Goal: Task Accomplishment & Management: Use online tool/utility

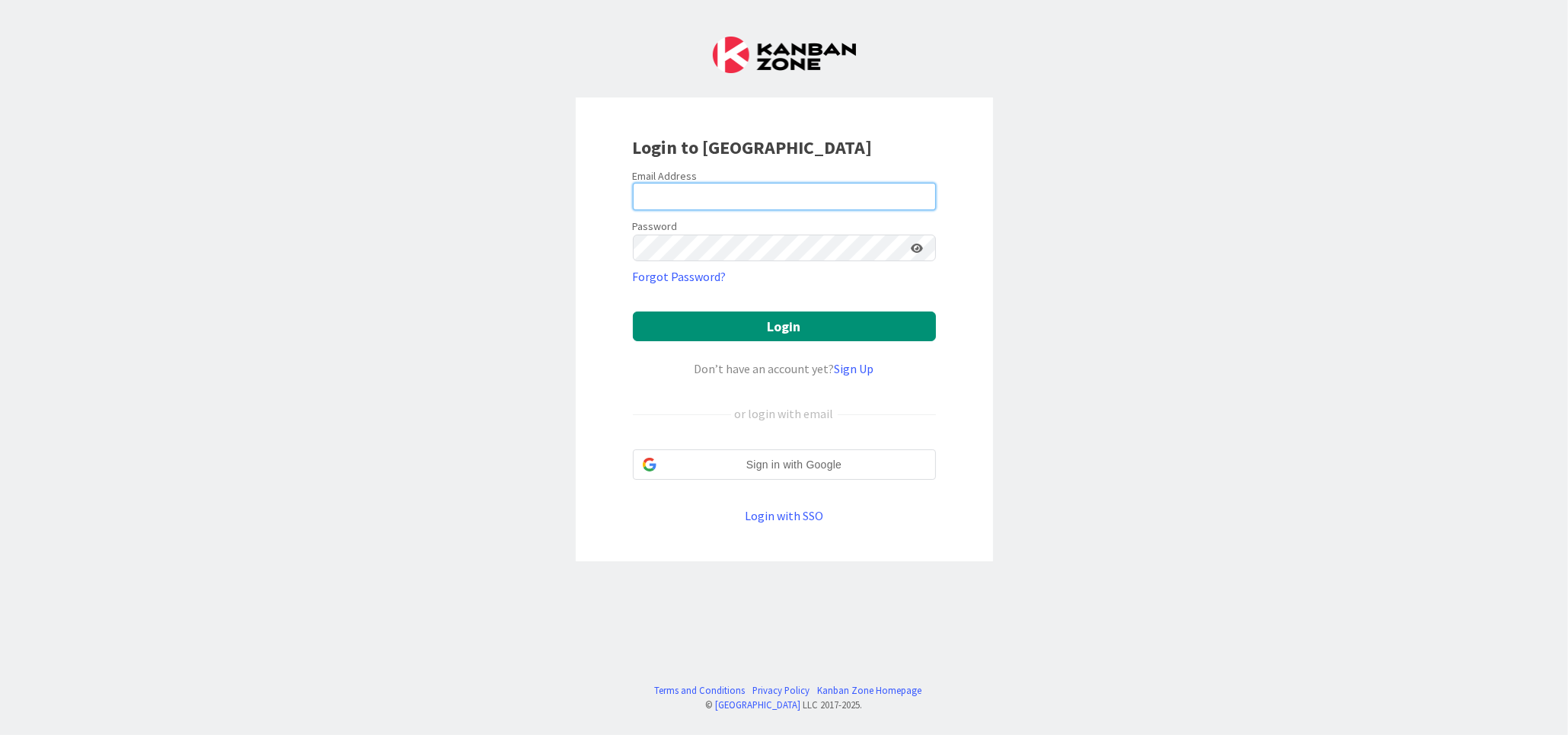
type input "[EMAIL_ADDRESS][DOMAIN_NAME]"
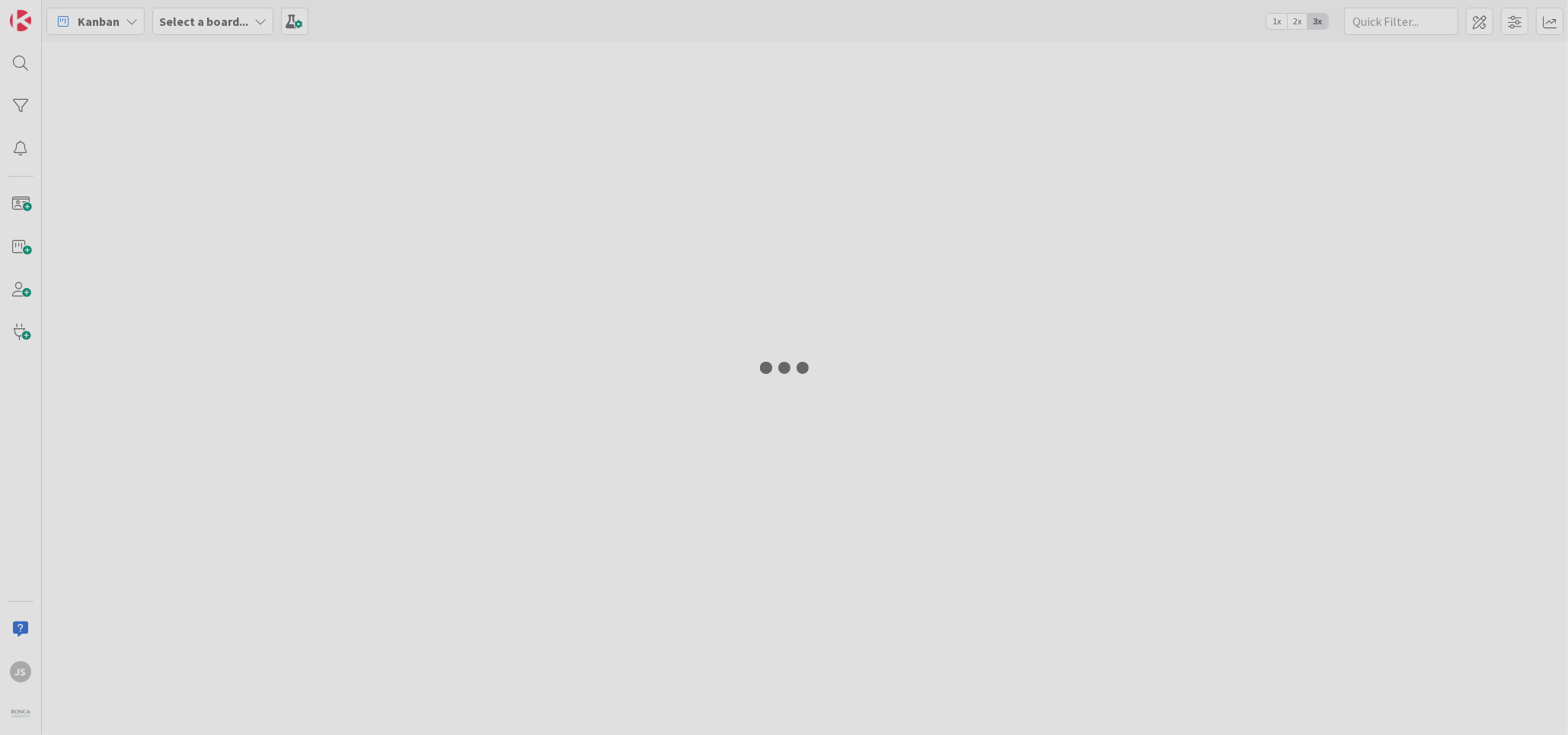
type input "goodsill"
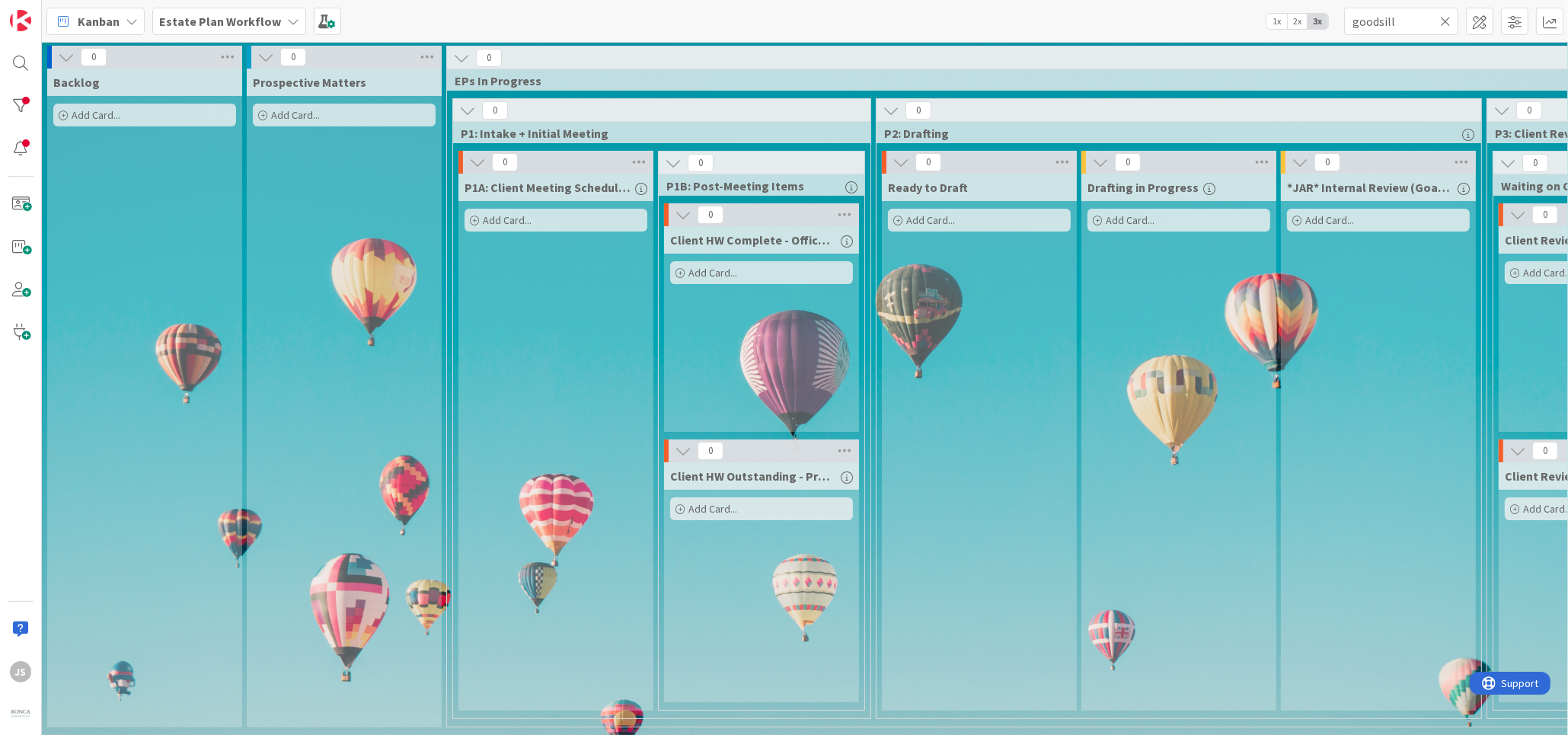
click at [272, 19] on div "Estate Plan Workflow" at bounding box center [229, 21] width 153 height 28
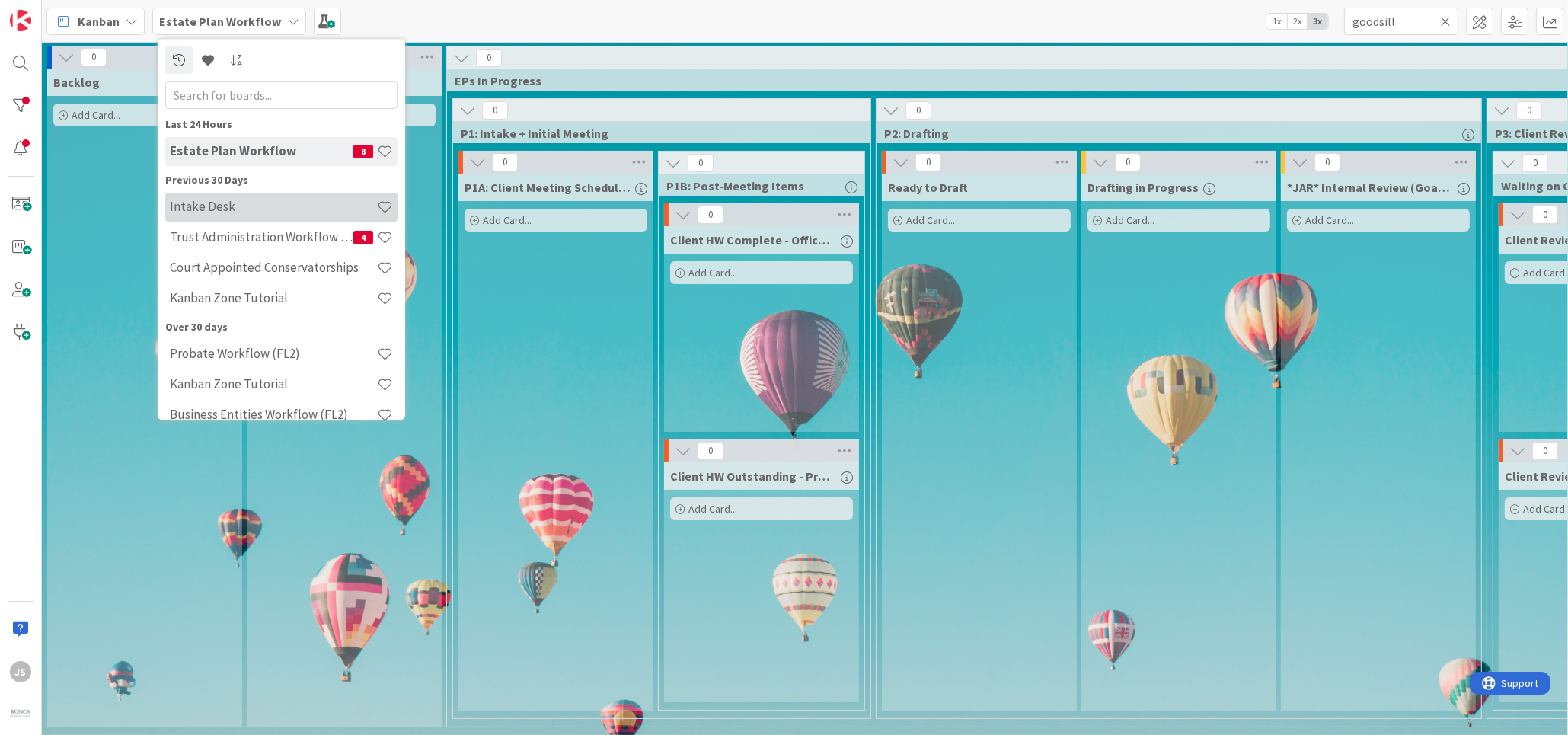
click at [175, 207] on h4 "Intake Desk" at bounding box center [273, 207] width 207 height 15
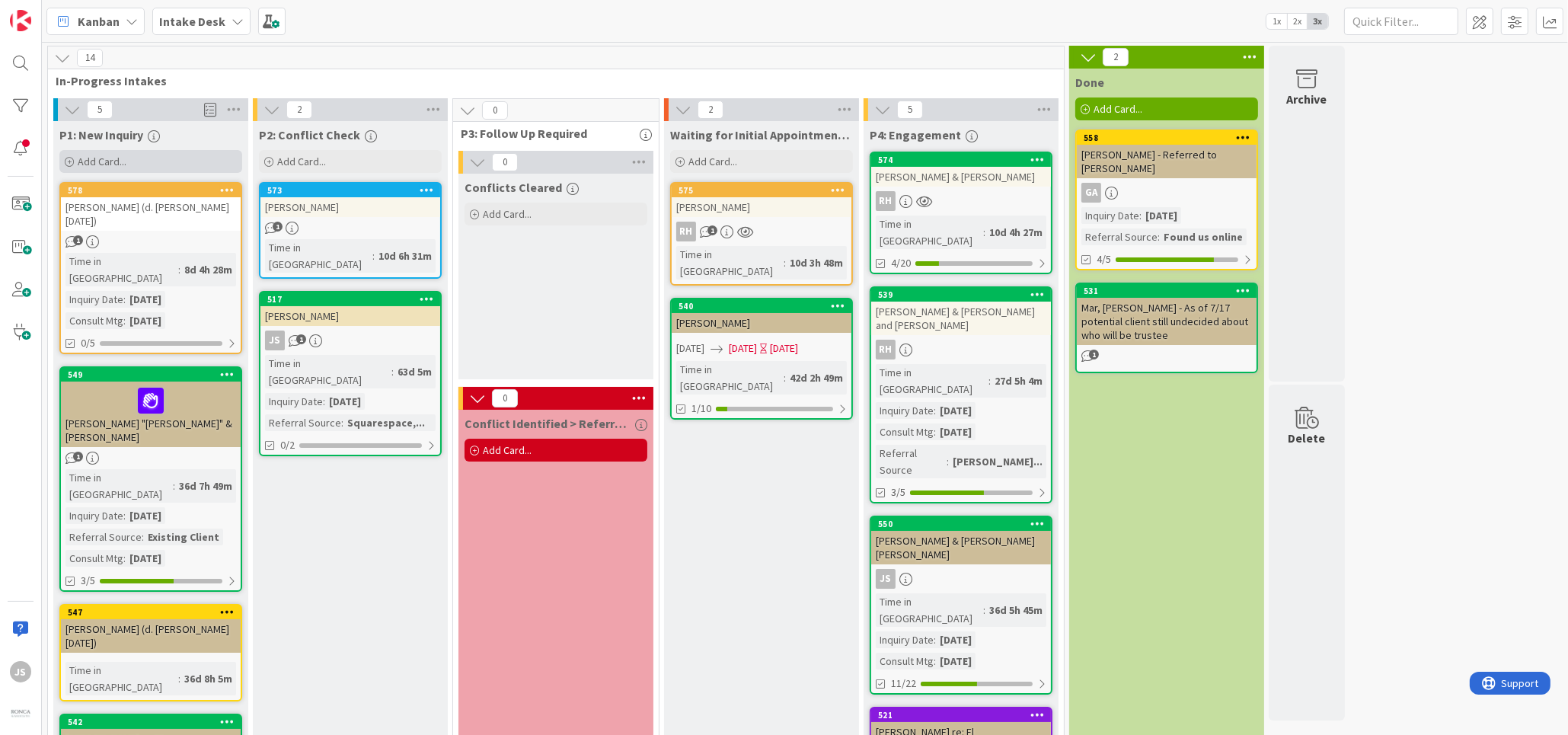
click at [106, 161] on span "Add Card..." at bounding box center [102, 161] width 49 height 13
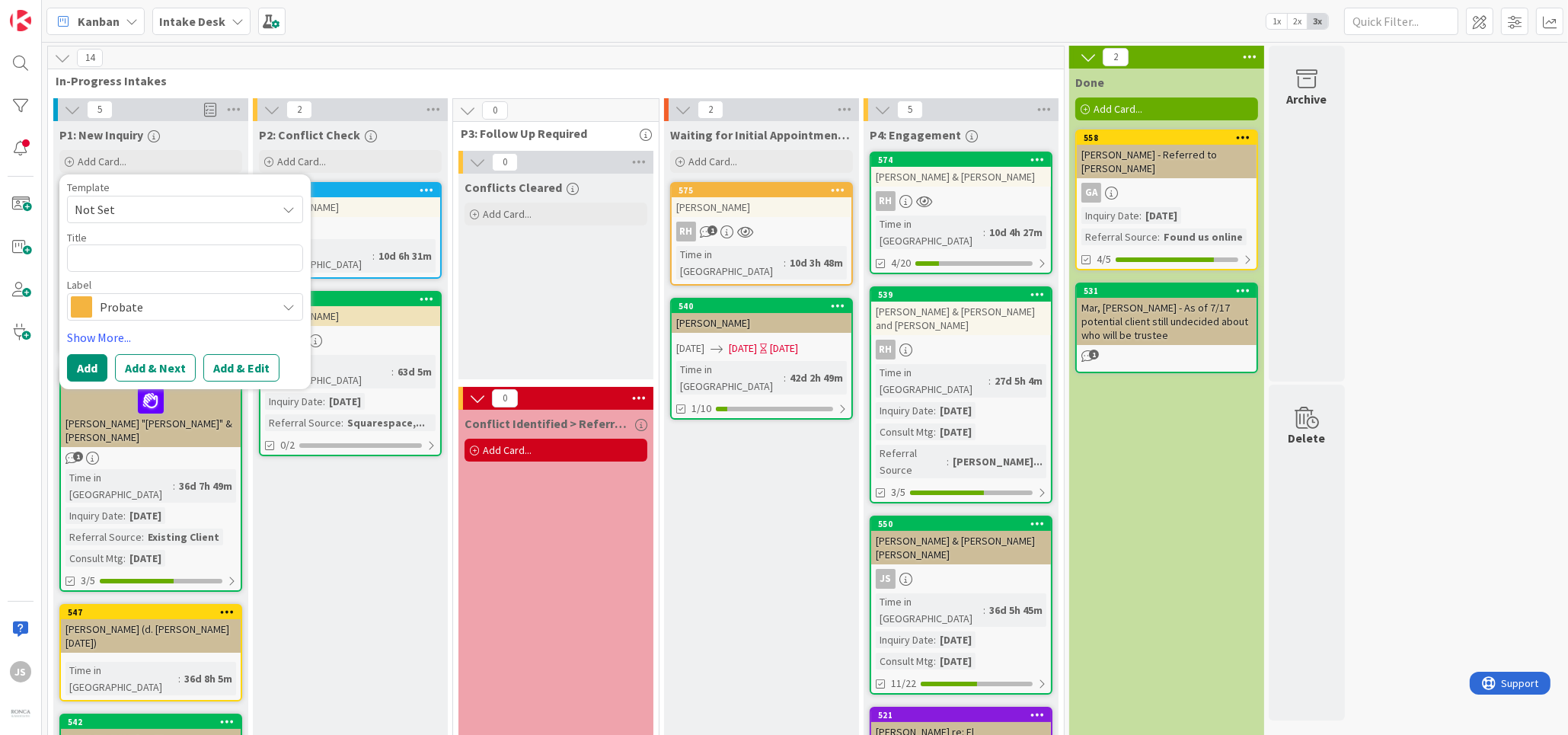
click at [289, 209] on icon at bounding box center [288, 209] width 12 height 12
click at [282, 209] on span "Not Set" at bounding box center [185, 209] width 236 height 28
click at [102, 257] on textarea at bounding box center [185, 258] width 236 height 28
type textarea "x"
type textarea "E"
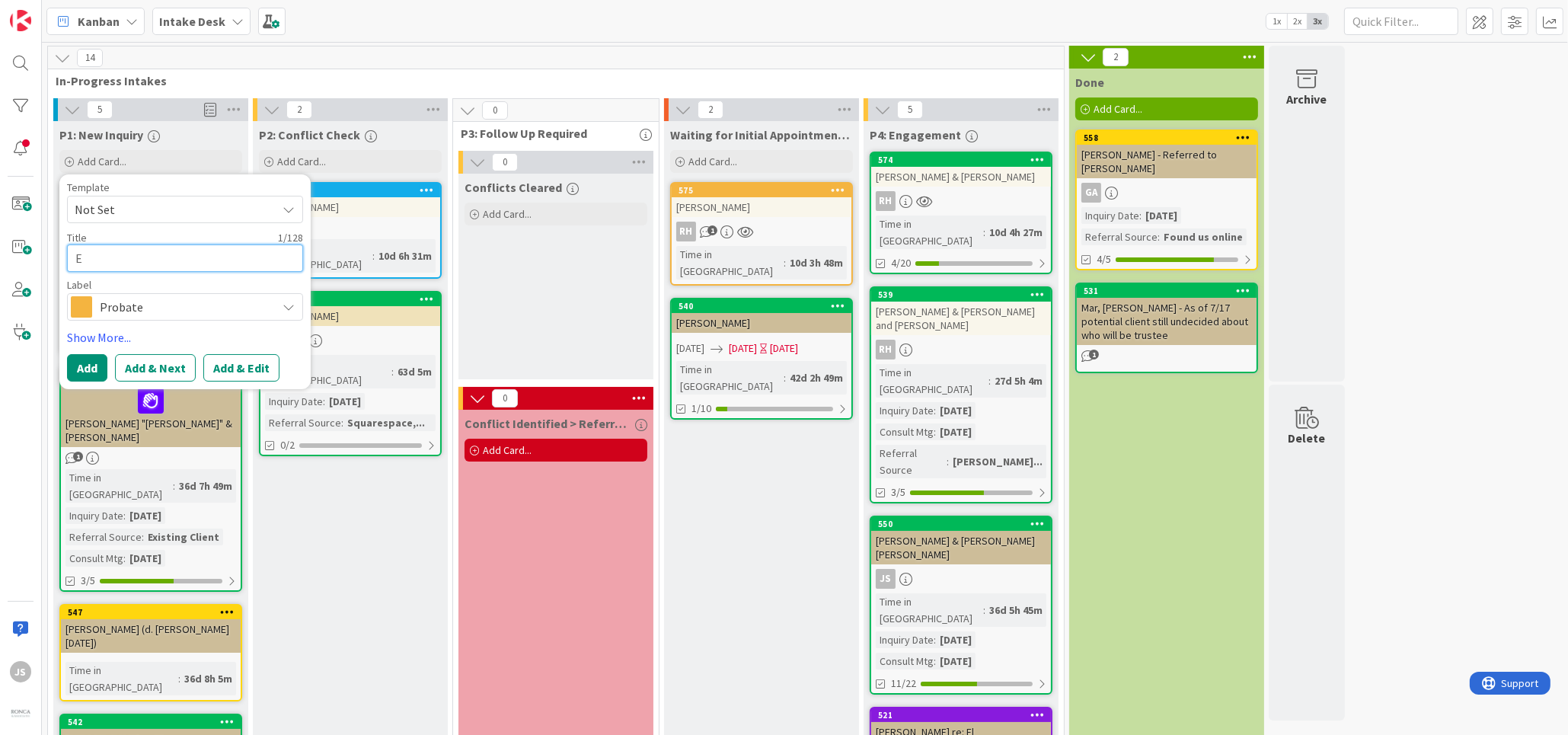
type textarea "x"
type textarea "Eb"
type textarea "x"
type textarea "Ebv"
type textarea "x"
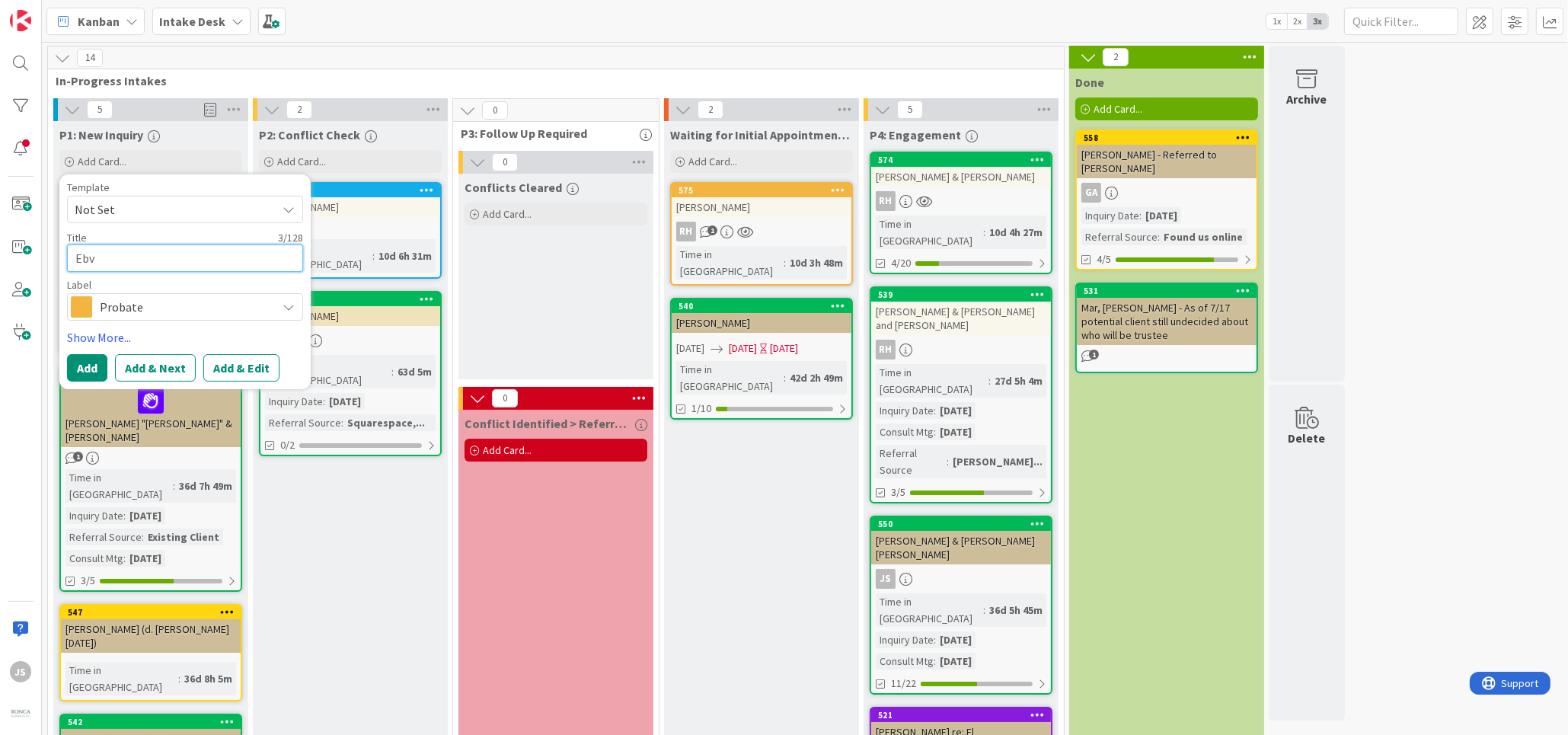
type textarea "Eb"
type textarea "x"
type textarea "Ebe"
type textarea "x"
type textarea "Ebel"
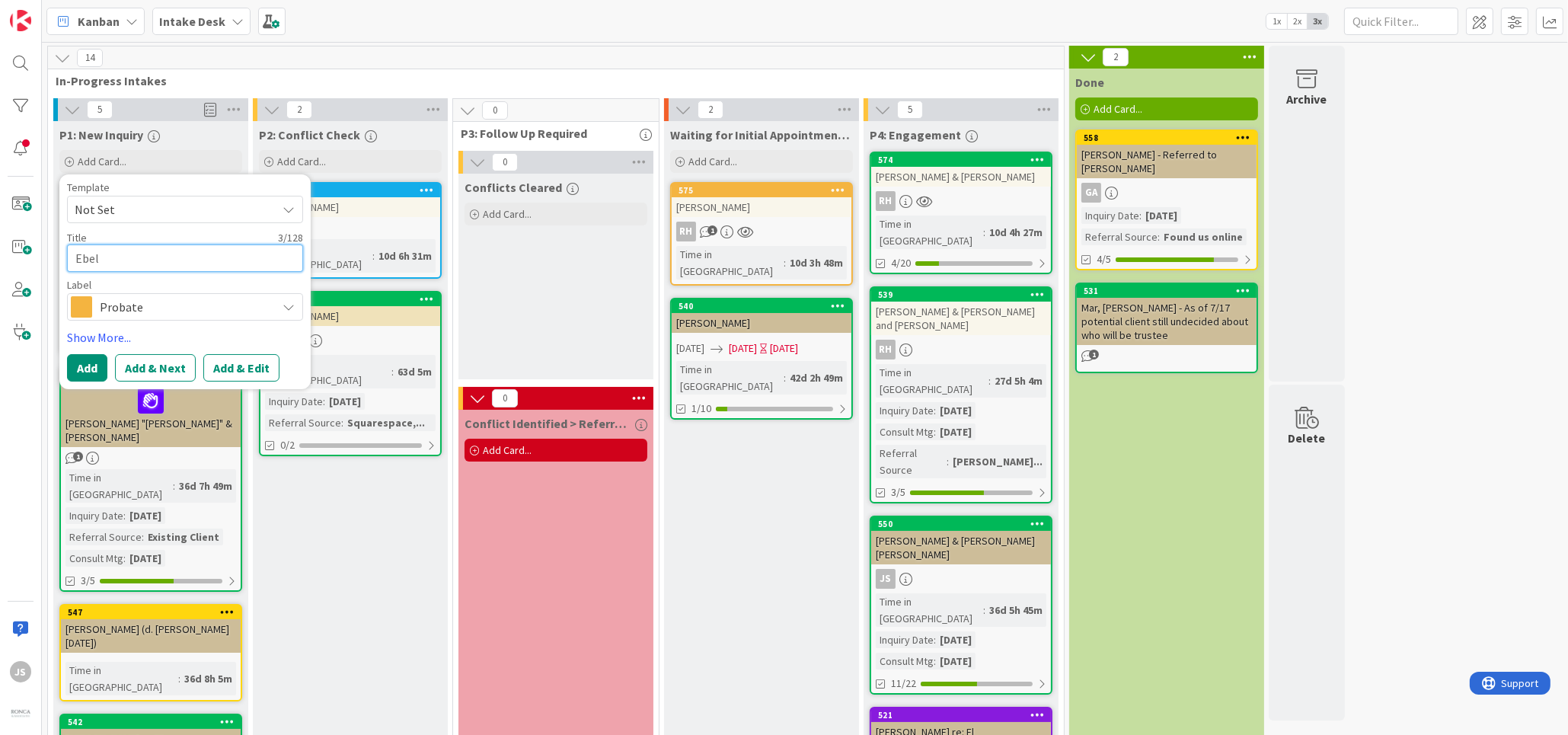
type textarea "x"
type textarea "Ebeli"
type textarea "x"
type textarea "Ebelin"
type textarea "x"
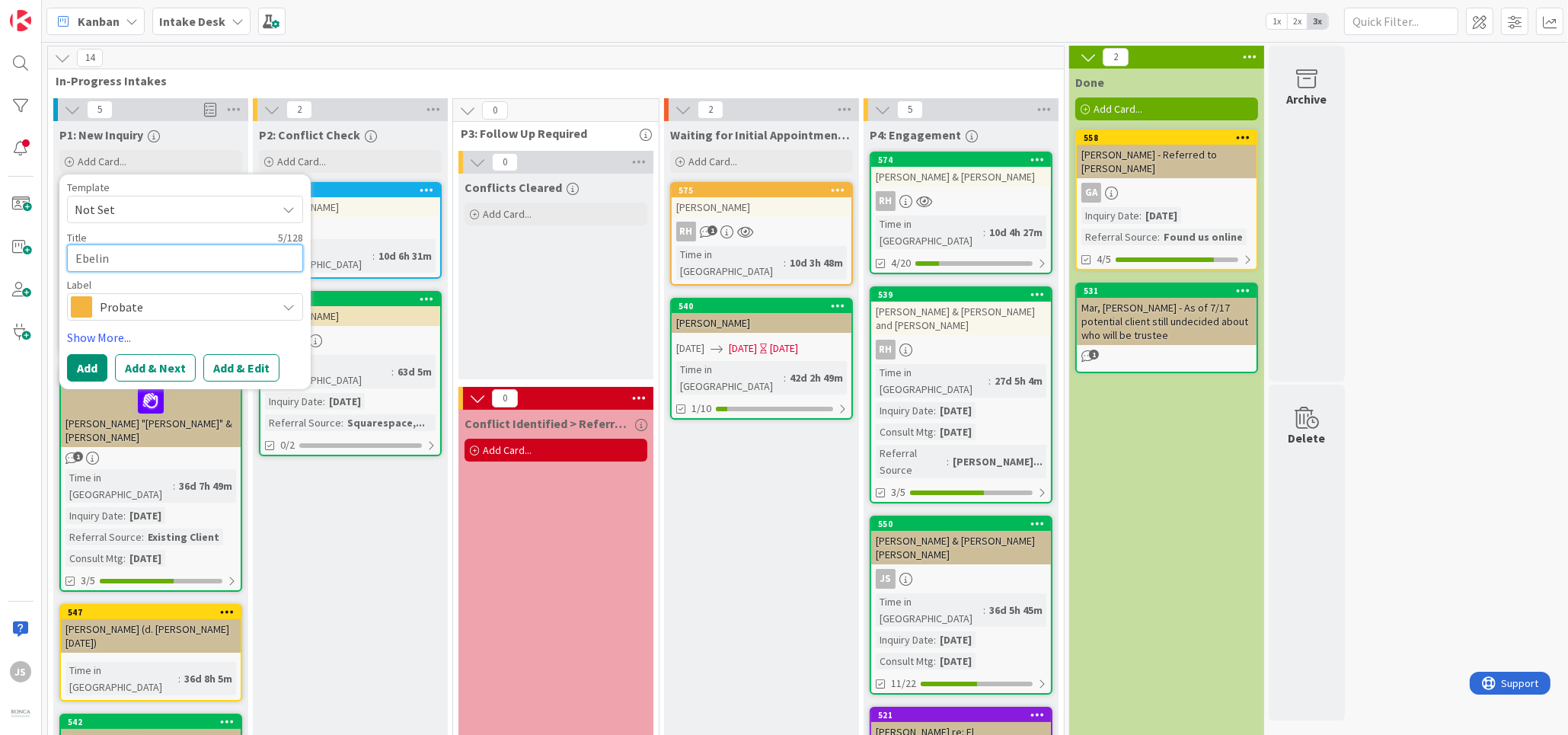
type textarea "[PERSON_NAME]"
type textarea "x"
type textarea "[PERSON_NAME],"
type textarea "x"
type textarea "[PERSON_NAME], C"
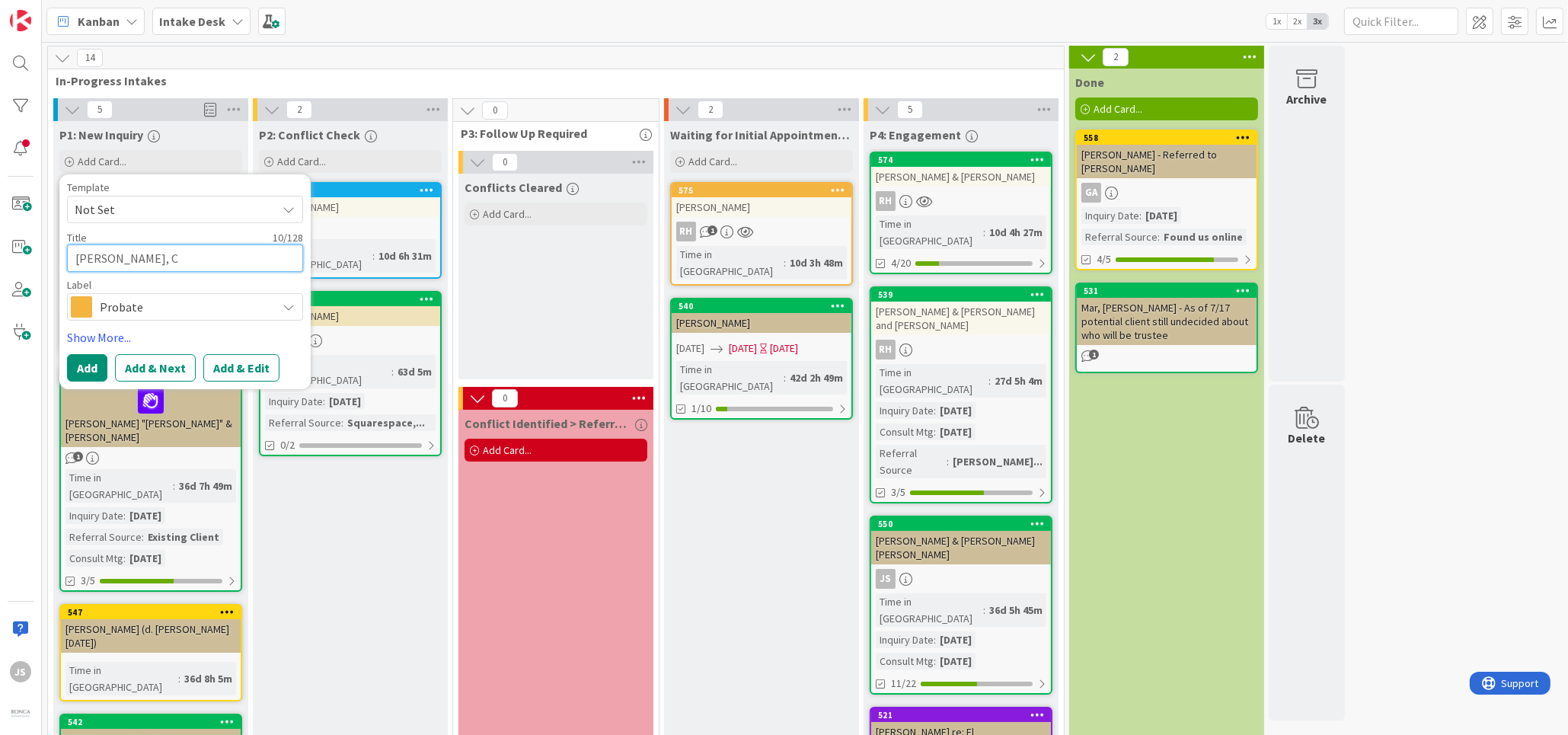
type textarea "x"
type textarea "[PERSON_NAME], Cu"
type textarea "x"
type textarea "[PERSON_NAME], Cur"
type textarea "x"
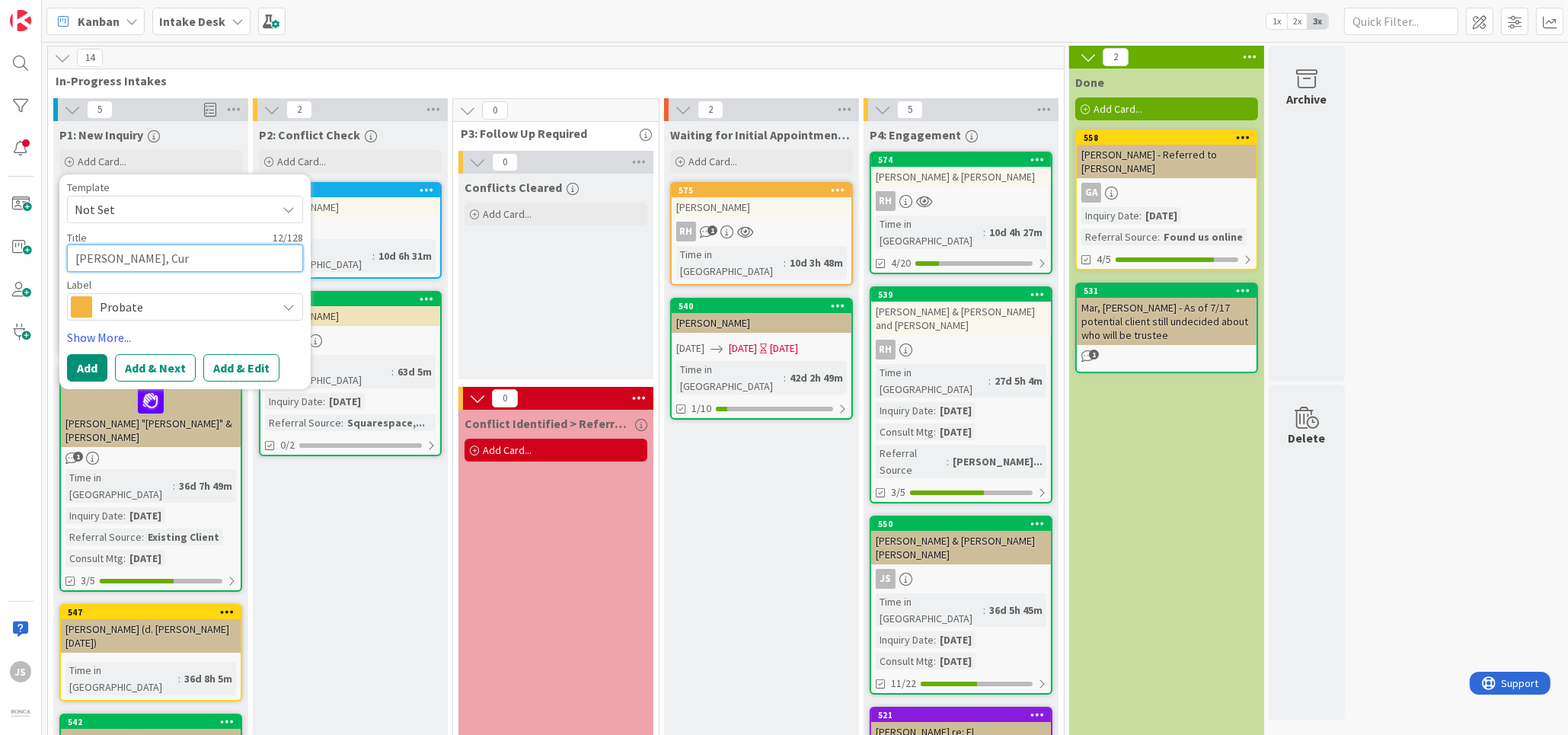
type textarea "[PERSON_NAME]"
type textarea "x"
type textarea "[PERSON_NAME]"
type textarea "x"
type textarea "[PERSON_NAME]"
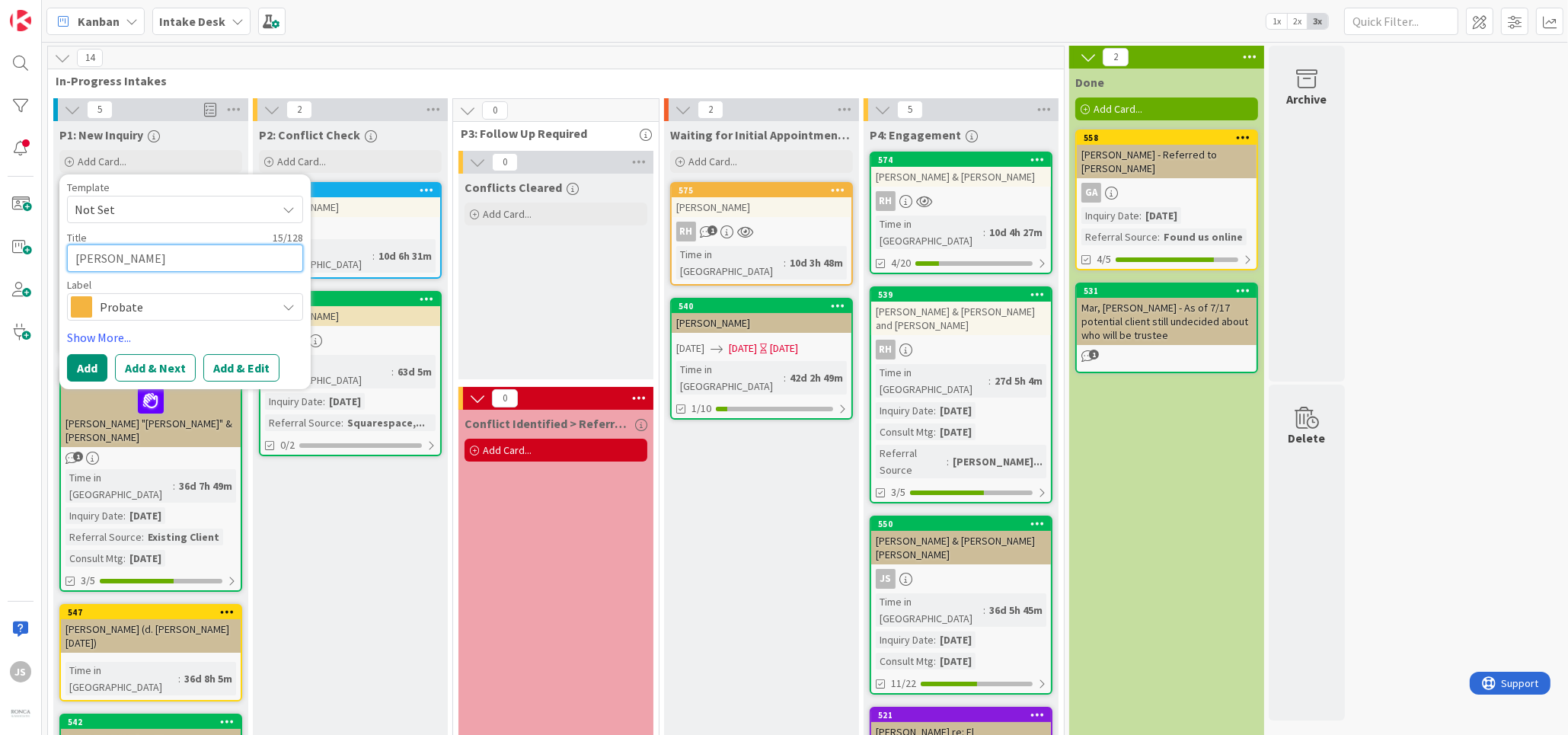
type textarea "x"
type textarea "[PERSON_NAME]"
type textarea "x"
type textarea "[PERSON_NAME] &"
type textarea "x"
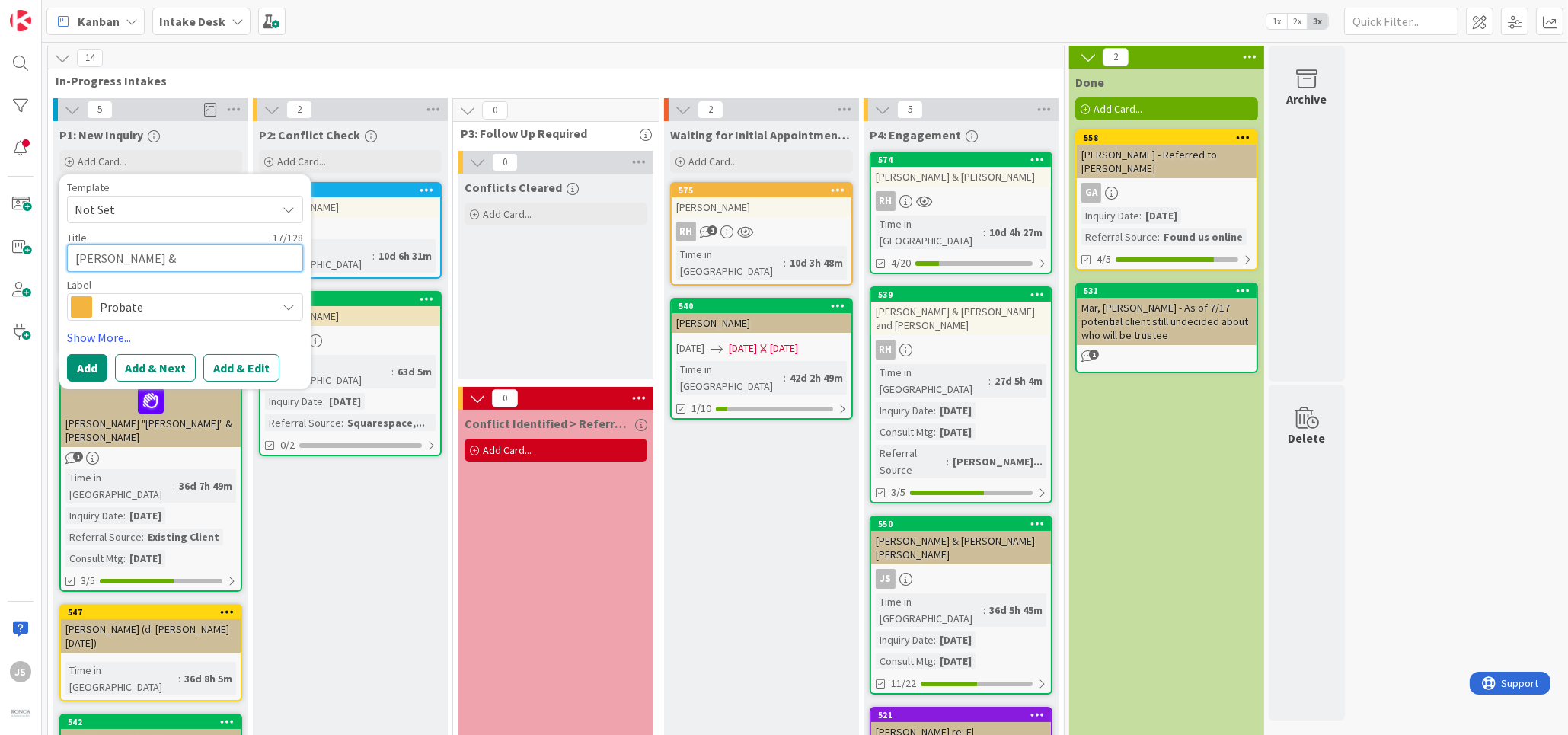
type textarea "[PERSON_NAME] &"
type textarea "x"
type textarea "[PERSON_NAME] & C"
type textarea "x"
type textarea "[PERSON_NAME] & Co"
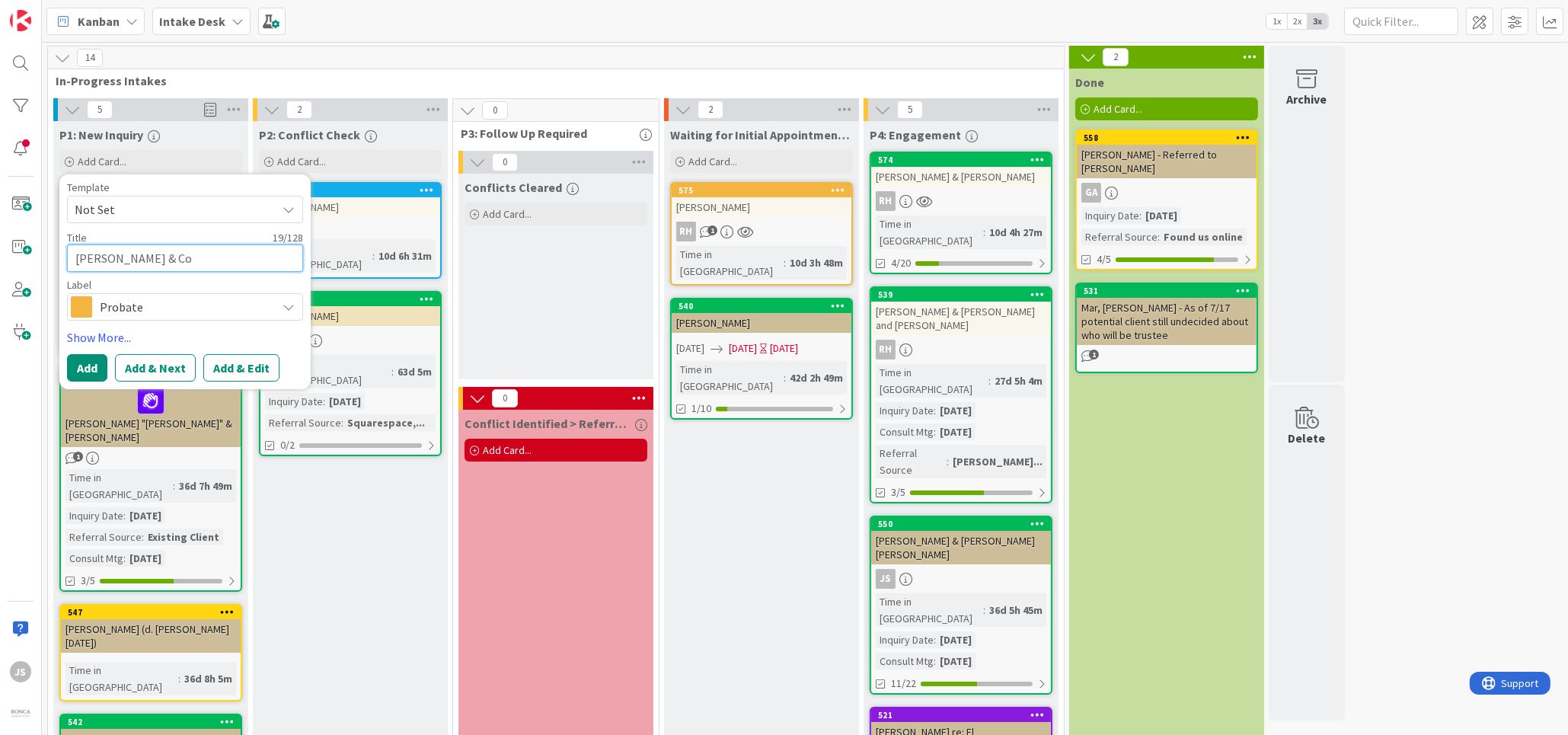
type textarea "x"
type textarea "[PERSON_NAME] & Col"
type textarea "x"
type textarea "[PERSON_NAME] & Colle"
type textarea "x"
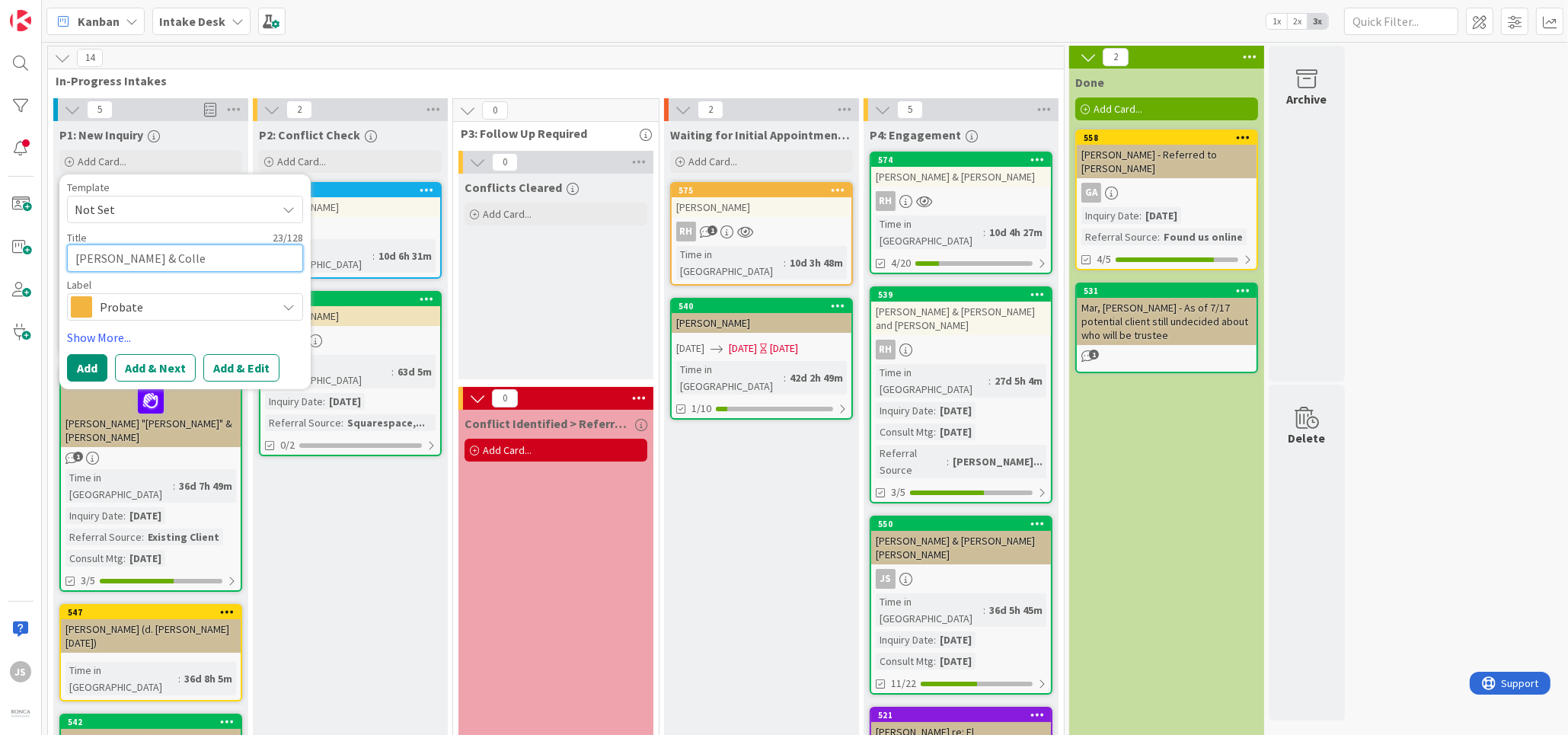
type textarea "[PERSON_NAME] & [PERSON_NAME]"
type textarea "x"
type textarea "[PERSON_NAME] & [PERSON_NAME]"
click at [282, 311] on div "Probate" at bounding box center [185, 307] width 236 height 28
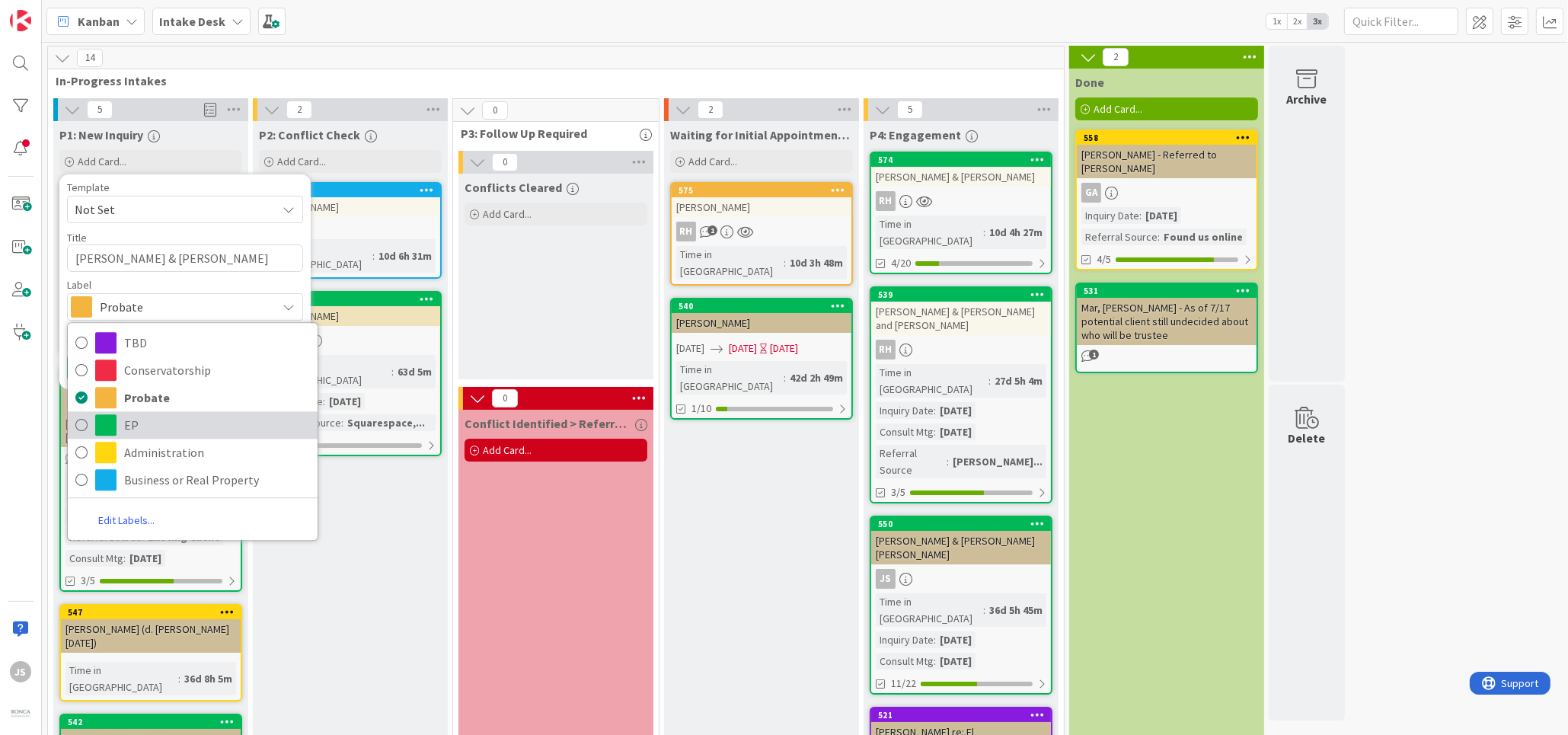
click at [133, 420] on span "EP" at bounding box center [217, 425] width 185 height 23
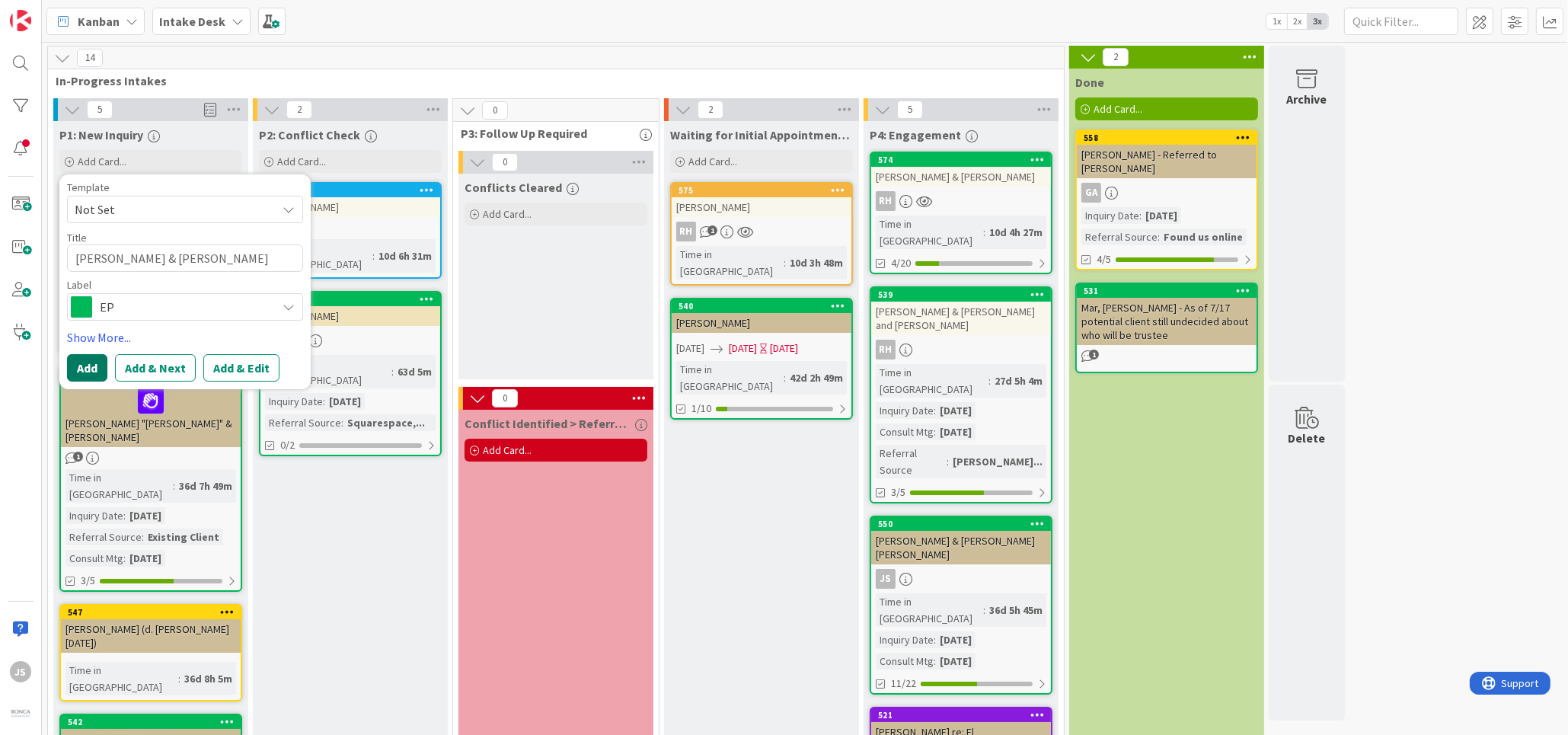
click at [96, 357] on button "Add" at bounding box center [87, 368] width 40 height 28
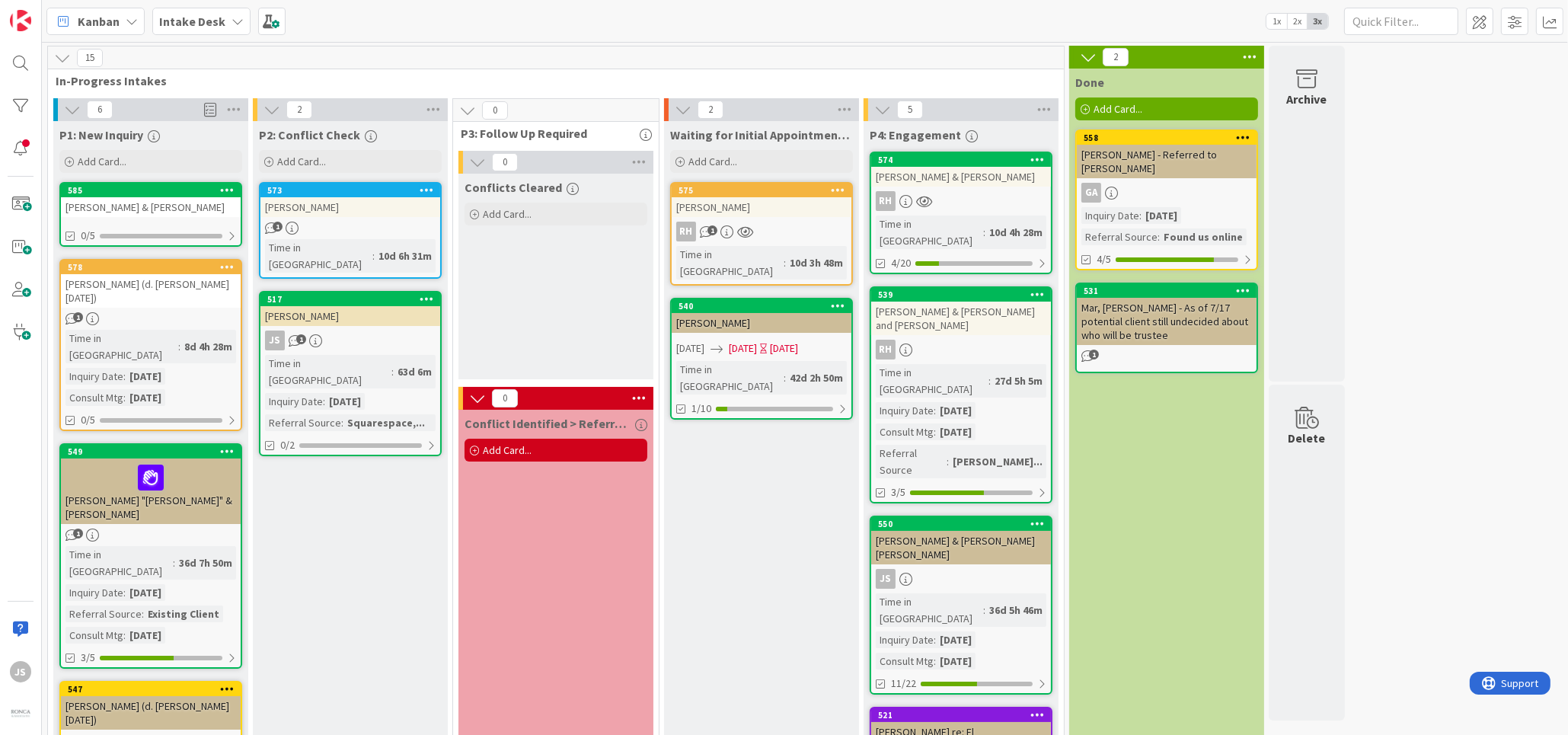
click at [142, 224] on link "585 [PERSON_NAME] & [PERSON_NAME] 0/5" at bounding box center [150, 214] width 183 height 65
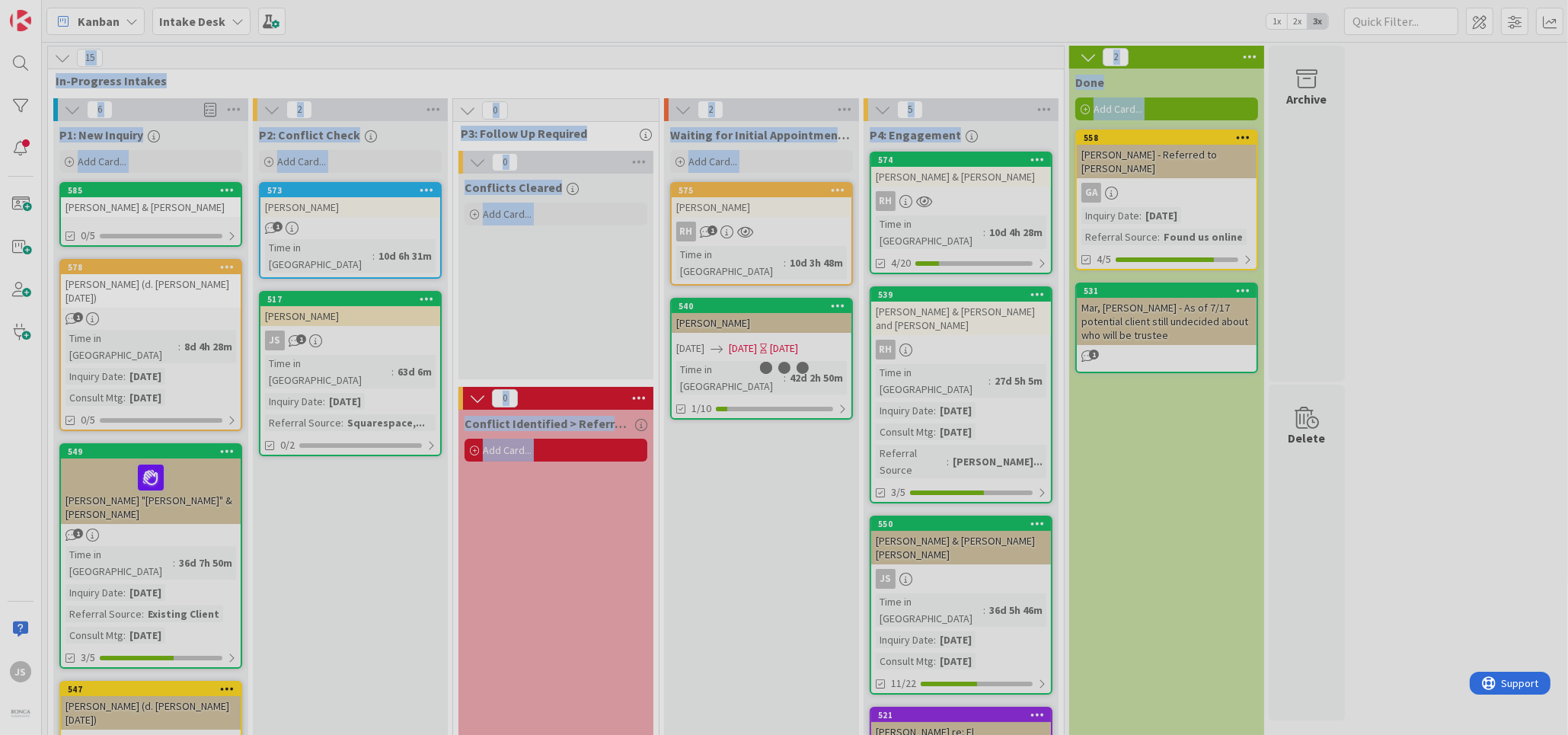
click at [142, 224] on div at bounding box center [784, 368] width 1568 height 735
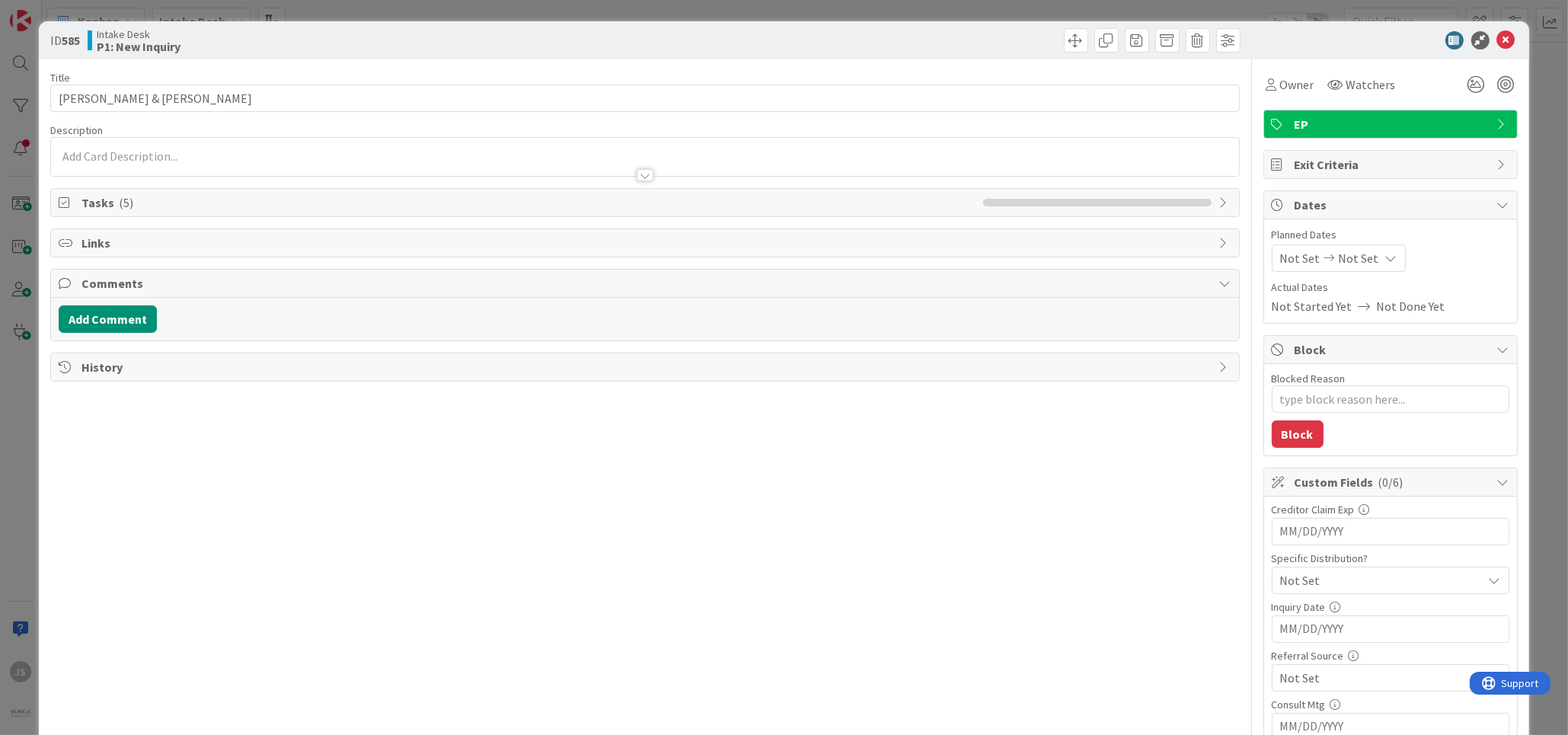
type textarea "x"
click at [138, 309] on button "Add Comment" at bounding box center [108, 319] width 99 height 28
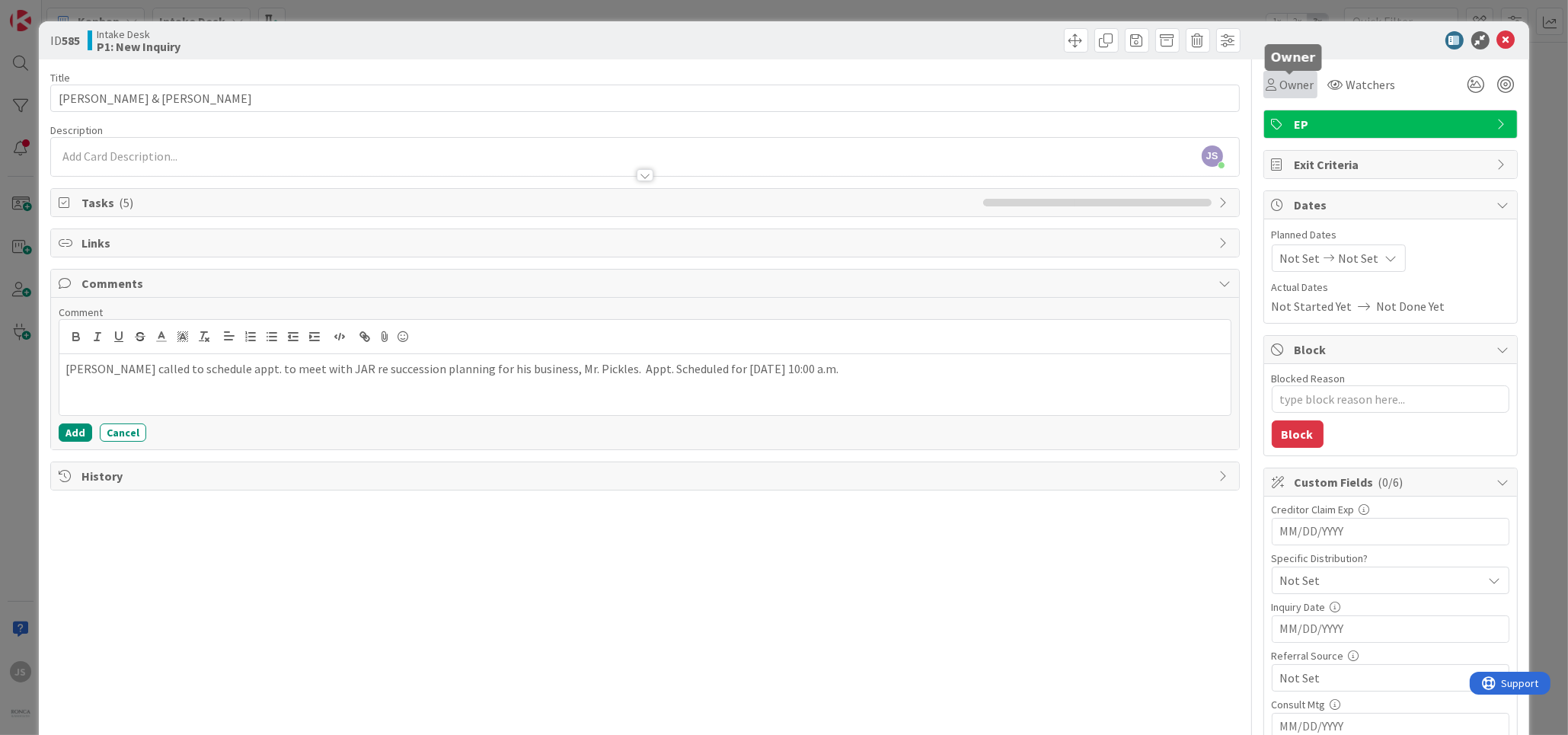
click at [1296, 87] on span "Owner" at bounding box center [1297, 84] width 35 height 19
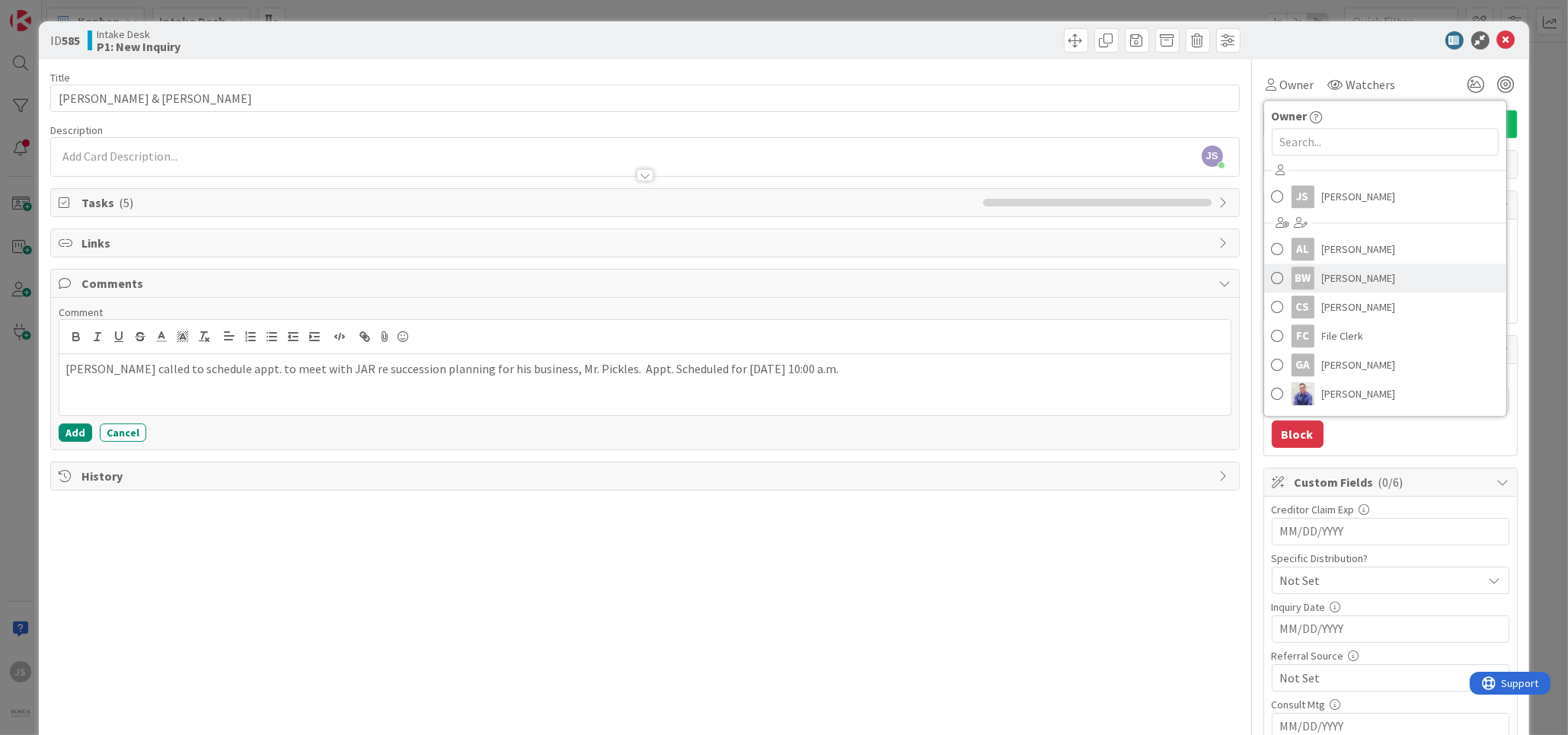
click at [1278, 278] on span at bounding box center [1278, 277] width 12 height 23
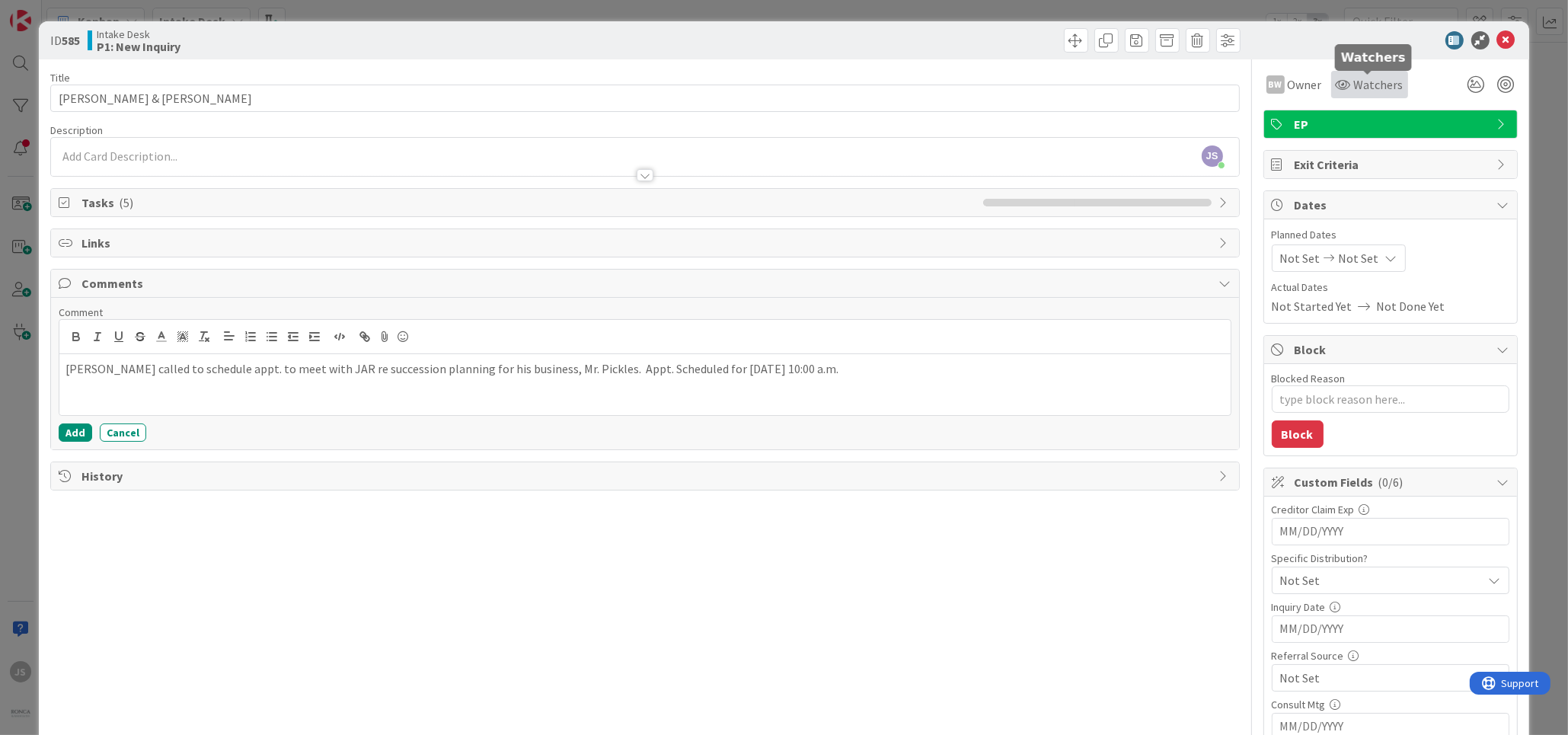
click at [1369, 87] on span "Watchers" at bounding box center [1378, 84] width 50 height 19
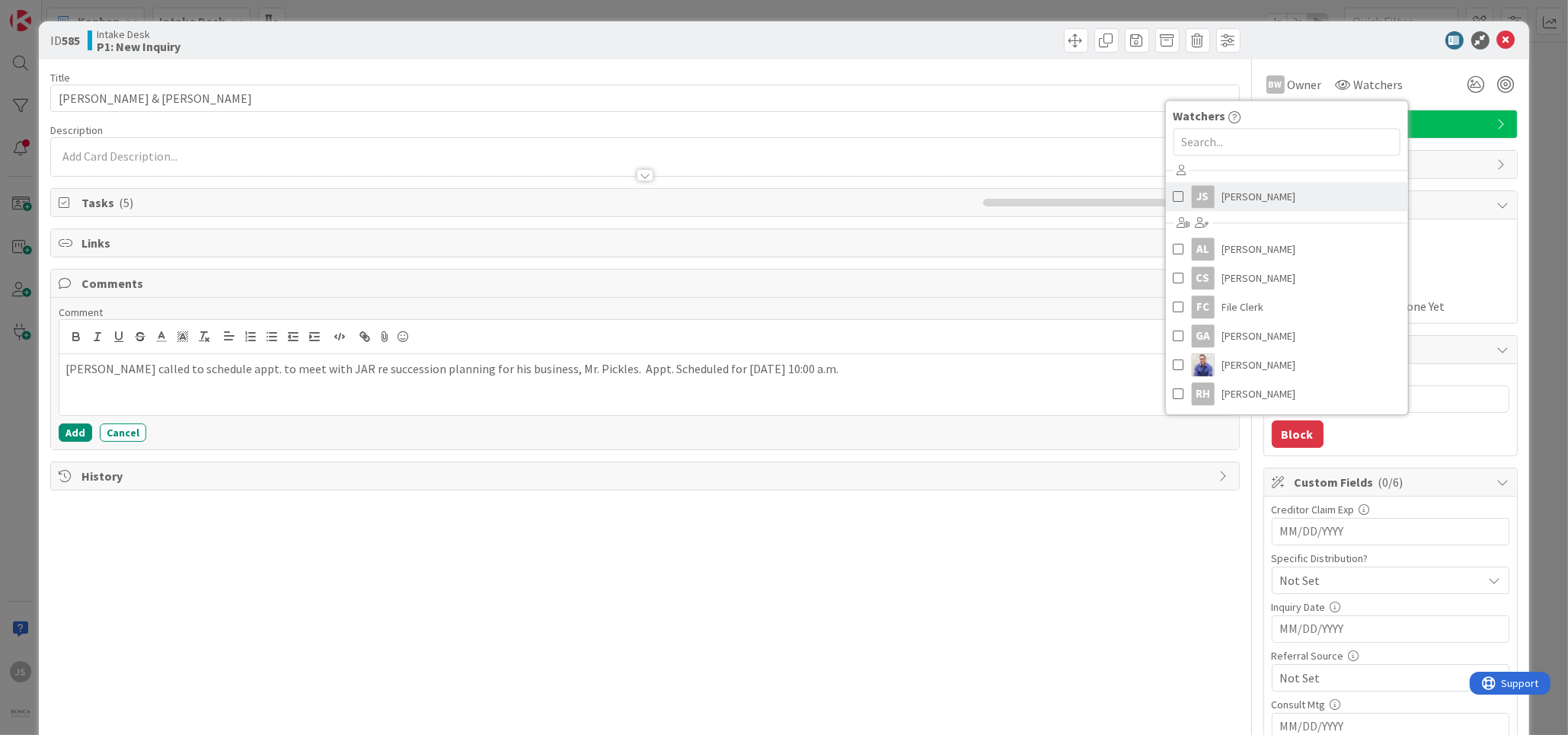
click at [1178, 200] on span at bounding box center [1178, 196] width 11 height 23
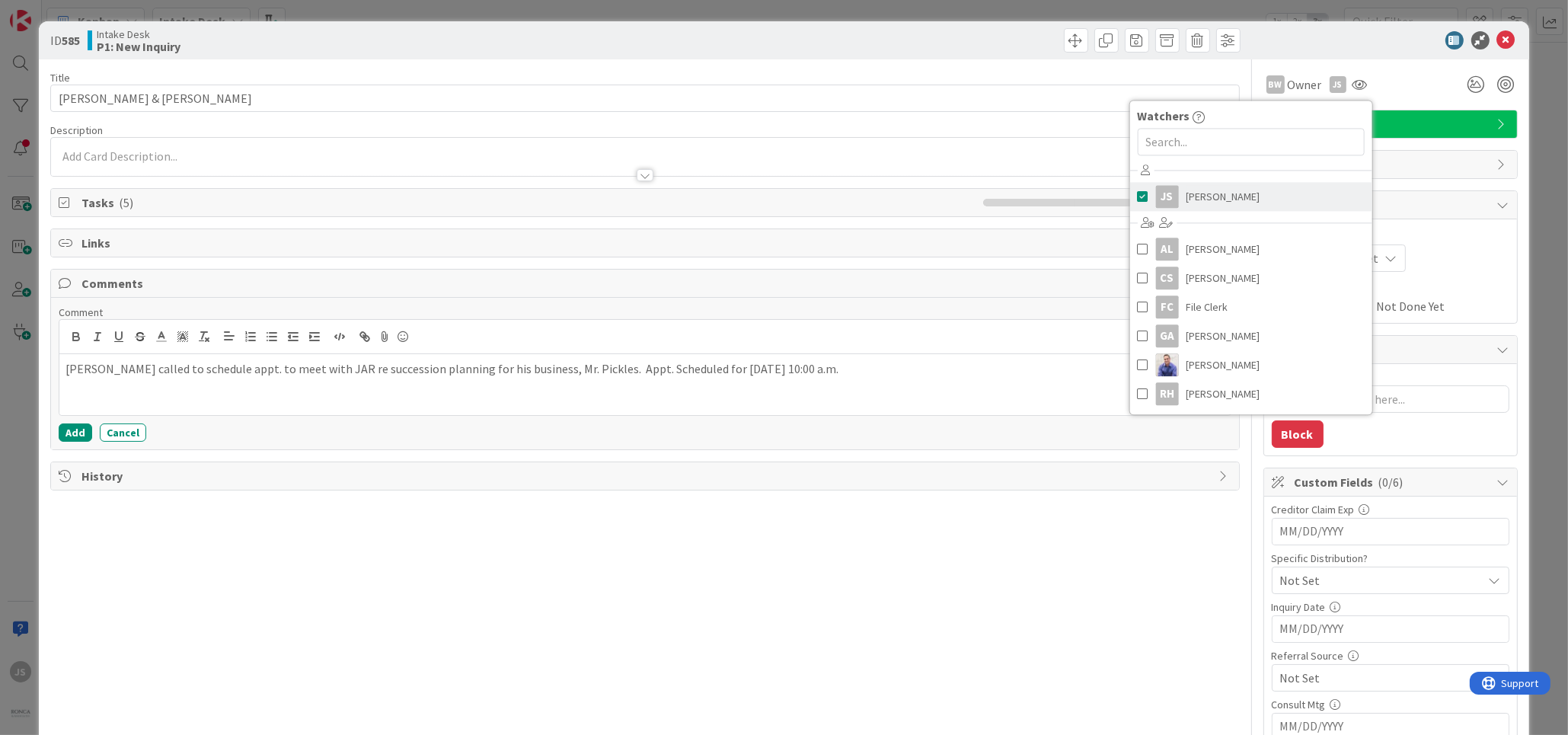
type textarea "x"
click at [948, 48] on div at bounding box center [944, 40] width 591 height 24
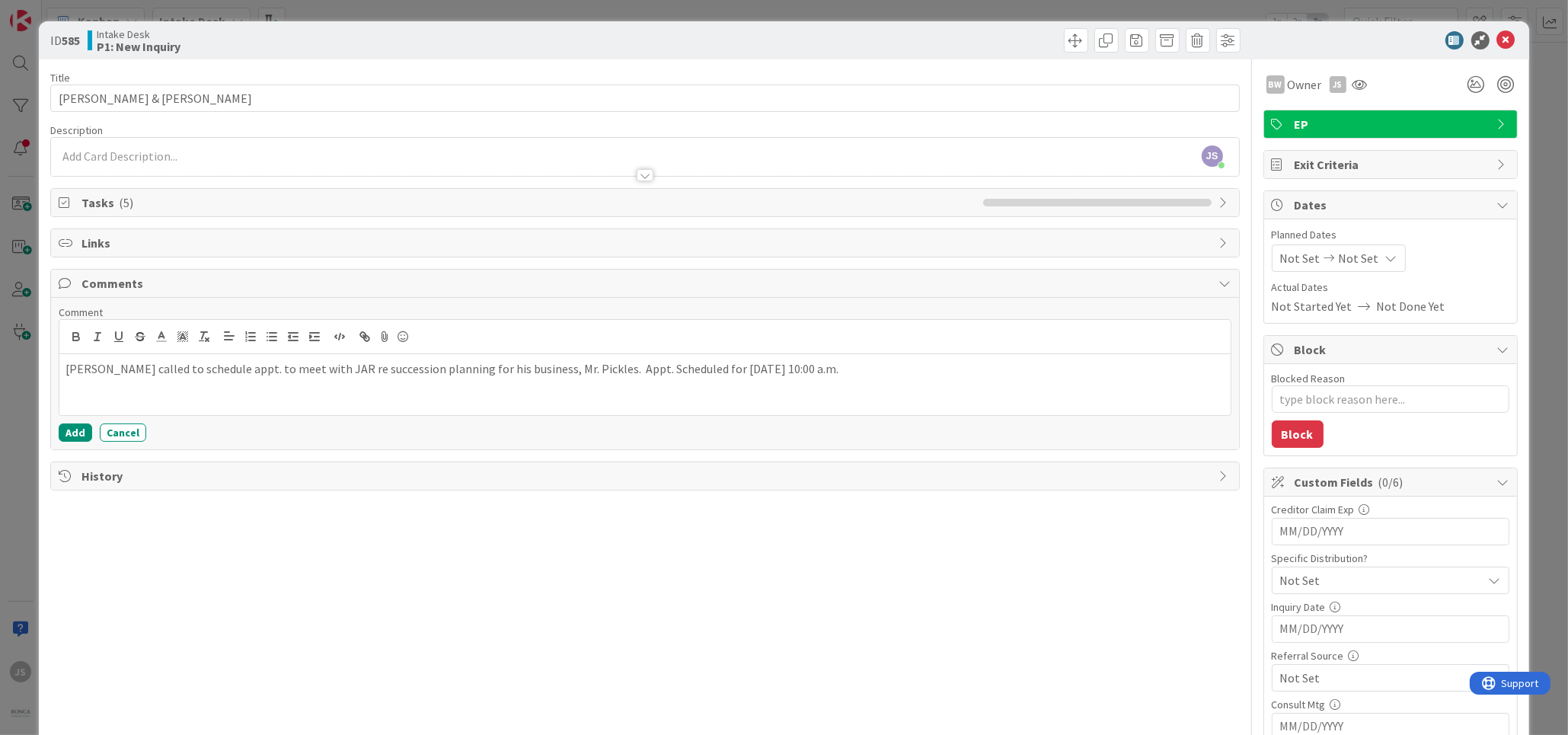
click at [121, 158] on div at bounding box center [645, 160] width 1187 height 31
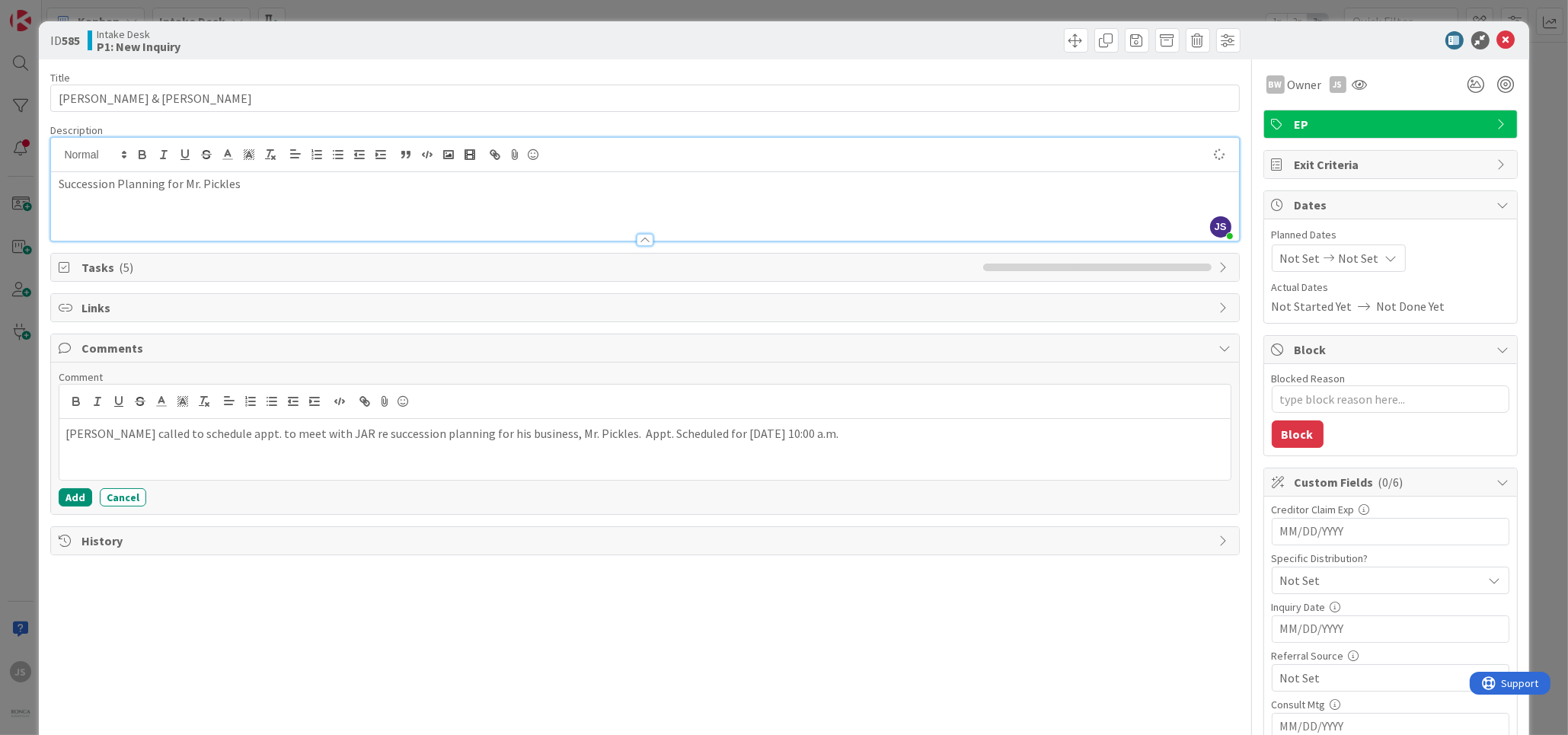
type textarea "x"
click at [221, 653] on div "Title 25 / 128 [PERSON_NAME] & [PERSON_NAME] Description JS [PERSON_NAME] just …" at bounding box center [645, 488] width 1189 height 859
click at [200, 57] on div "ID 585 Intake Desk P1: New Inquiry" at bounding box center [783, 40] width 1490 height 38
click at [1504, 35] on icon at bounding box center [1506, 40] width 19 height 19
